Goal: Check status: Check status

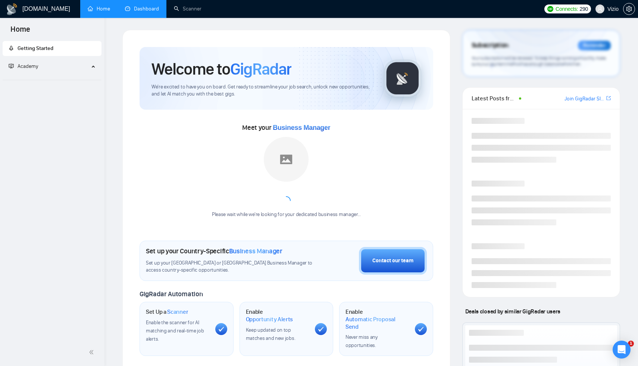
click at [141, 9] on link "Dashboard" at bounding box center [142, 9] width 34 height 6
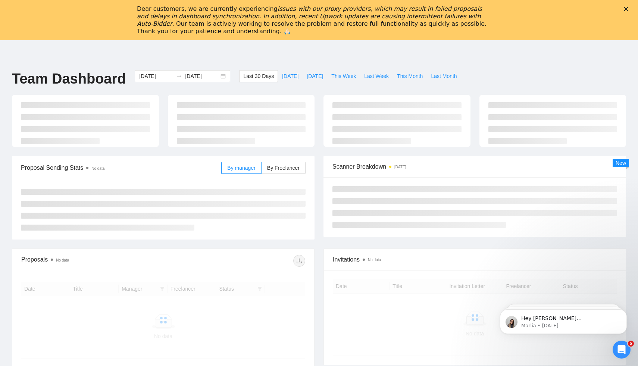
click at [626, 6] on div "Dear customers, we are currently experiencing issues with our proxy providers, …" at bounding box center [319, 20] width 638 height 34
click at [628, 10] on icon "Close" at bounding box center [625, 9] width 4 height 4
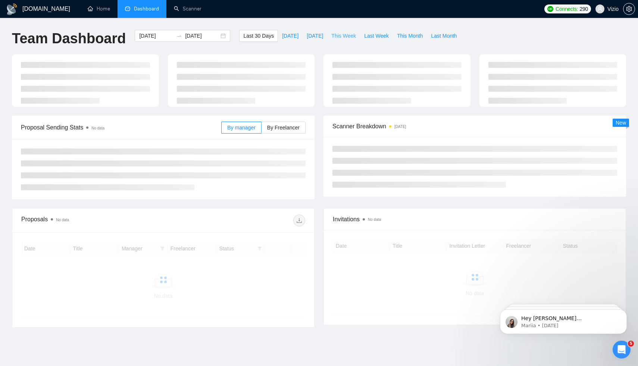
click at [339, 35] on span "This Week" at bounding box center [343, 36] width 25 height 8
type input "[DATE]"
click at [342, 38] on span "This Week" at bounding box center [343, 36] width 25 height 8
